Goal: Task Accomplishment & Management: Use online tool/utility

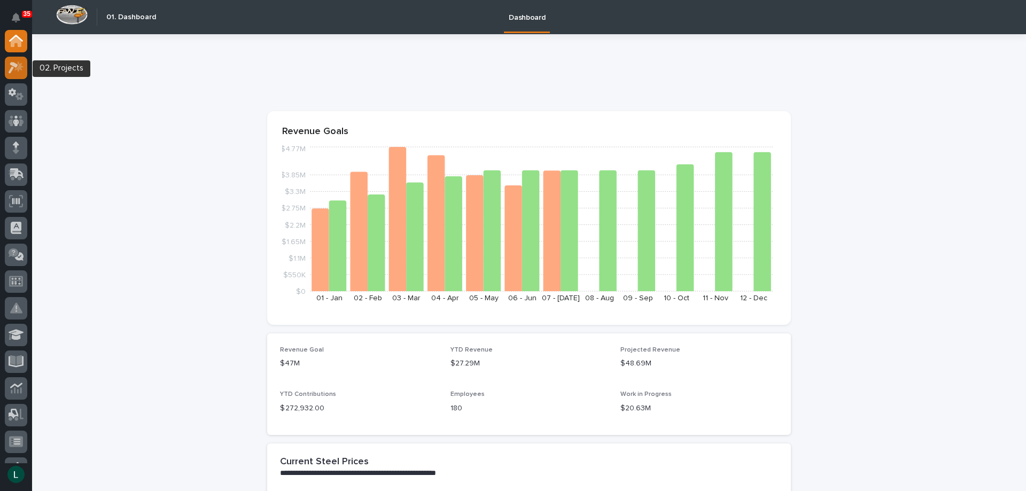
click at [19, 64] on icon at bounding box center [18, 66] width 9 height 11
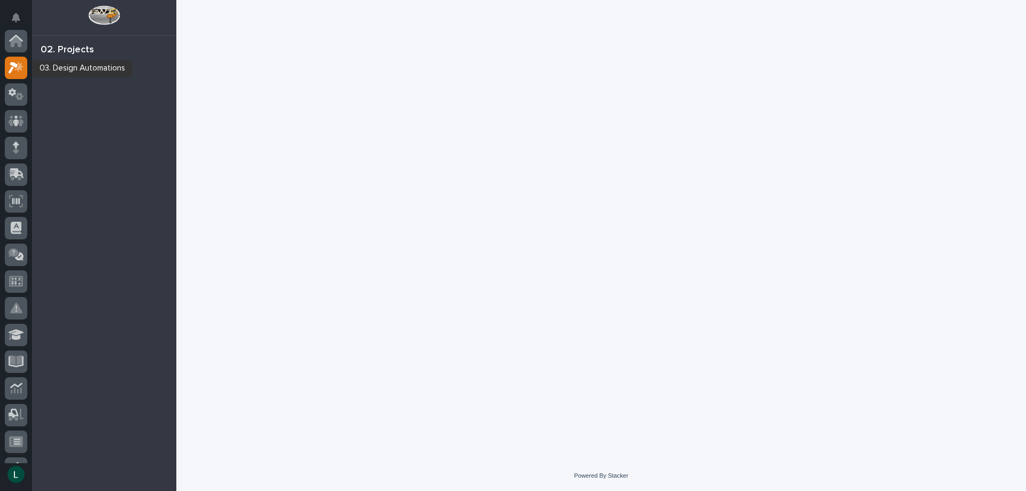
scroll to position [27, 0]
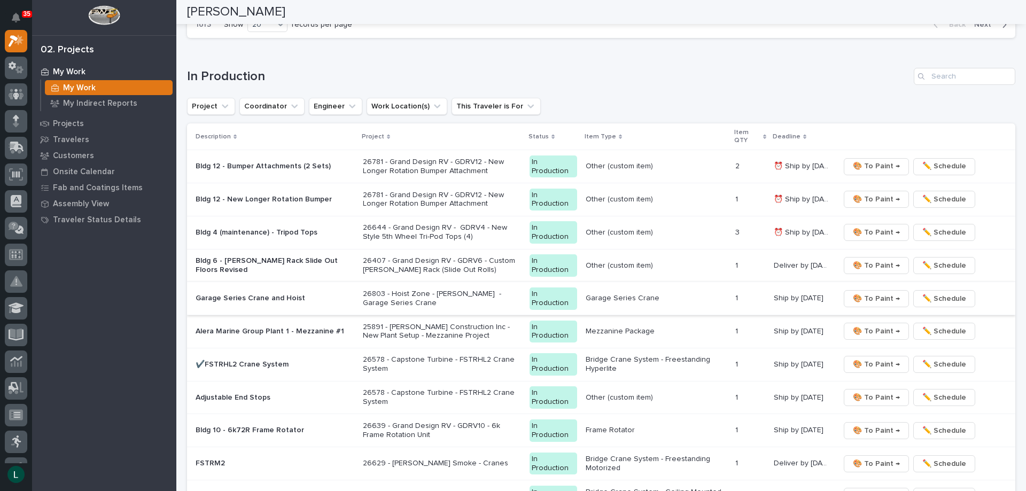
scroll to position [962, 0]
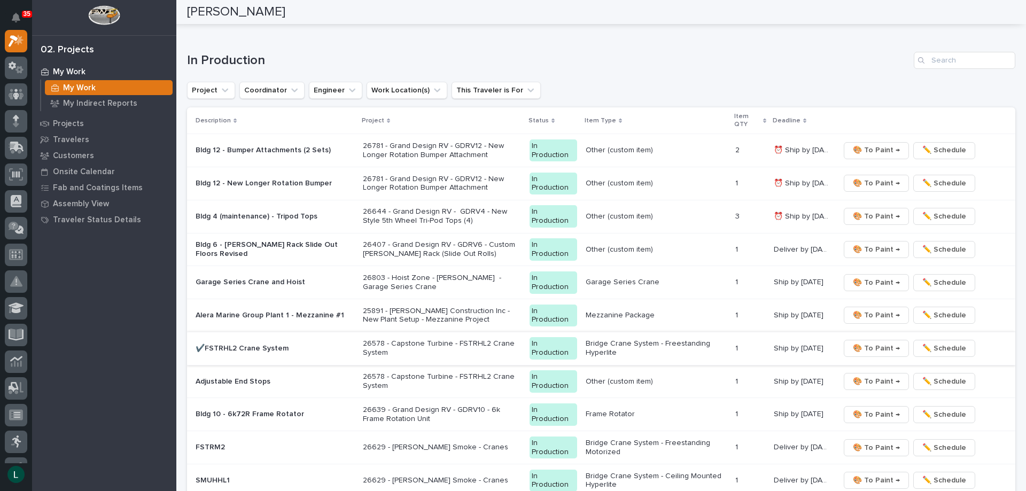
click at [880, 345] on span "🎨 To Paint →" at bounding box center [876, 348] width 47 height 13
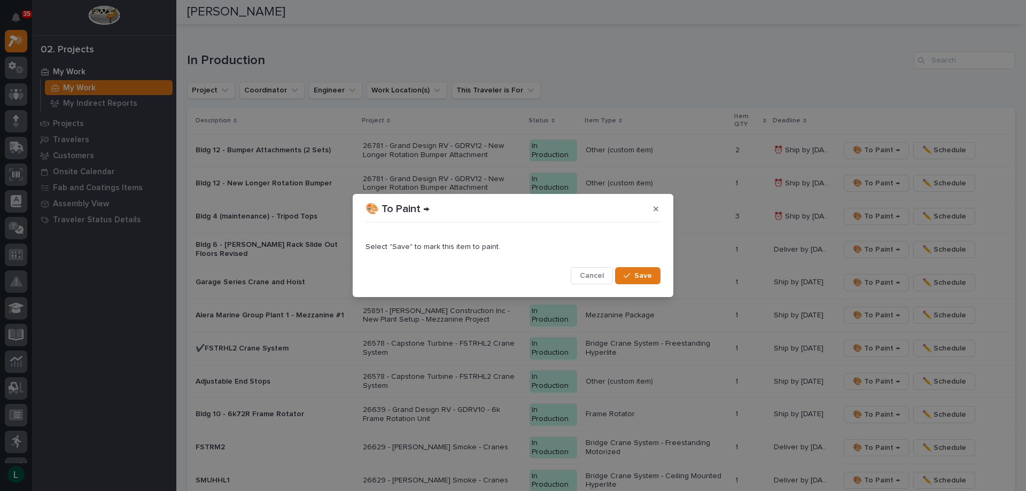
click at [629, 272] on icon "button" at bounding box center [626, 275] width 6 height 7
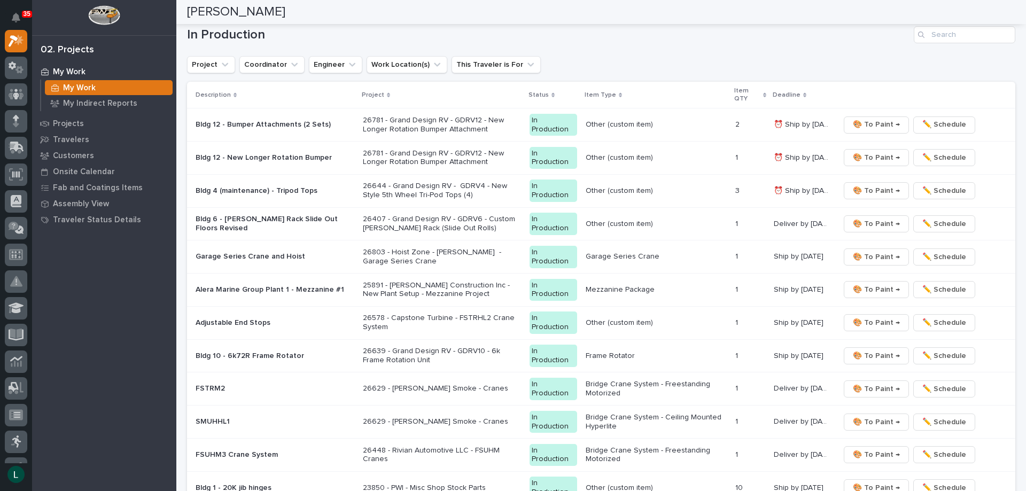
scroll to position [1002, 0]
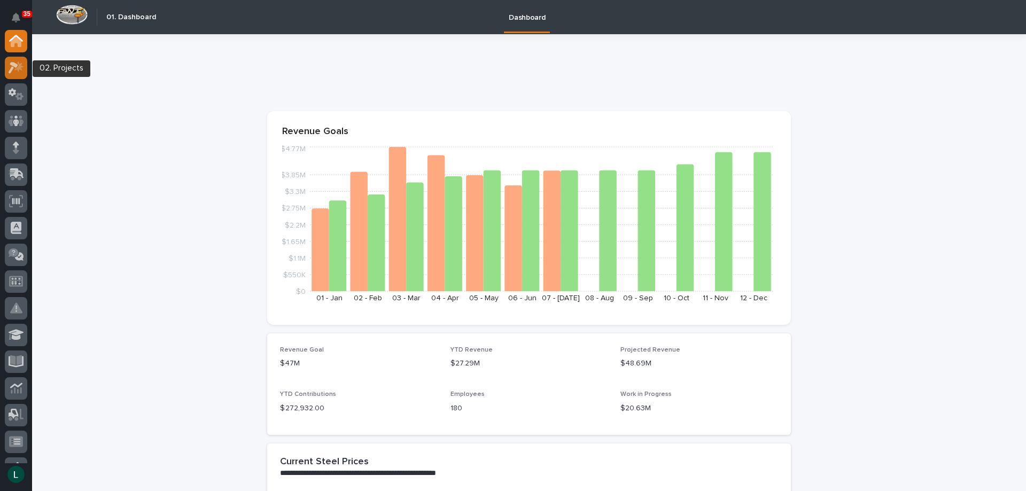
click at [15, 65] on icon at bounding box center [14, 68] width 10 height 12
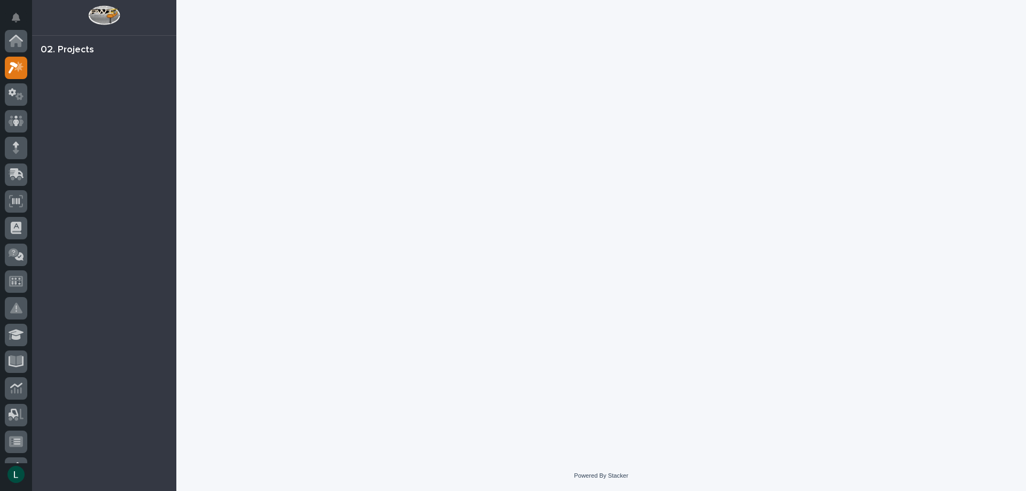
scroll to position [27, 0]
